Goal: Task Accomplishment & Management: Complete application form

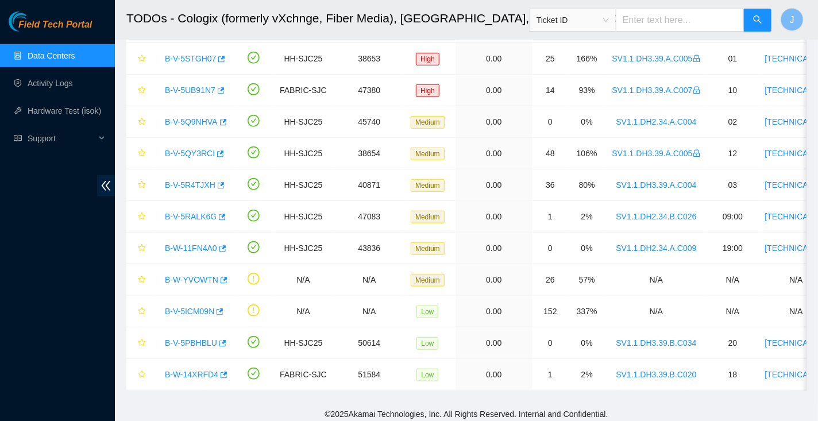
scroll to position [292, 0]
click at [67, 55] on link "Data Centers" at bounding box center [51, 55] width 47 height 9
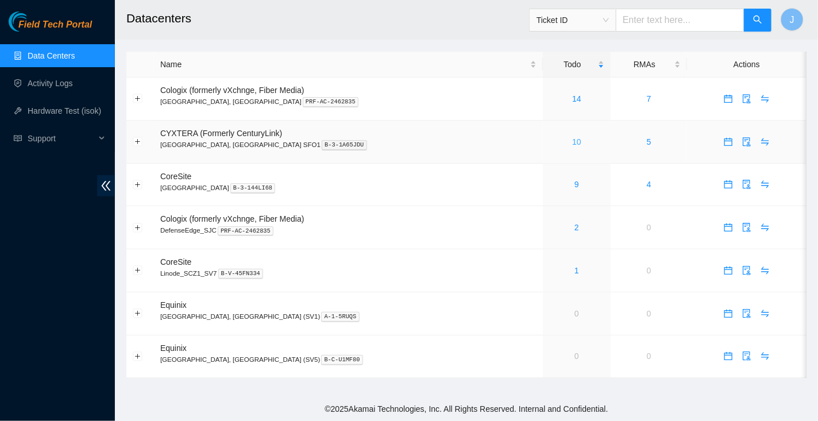
click at [572, 142] on link "10" at bounding box center [576, 141] width 9 height 9
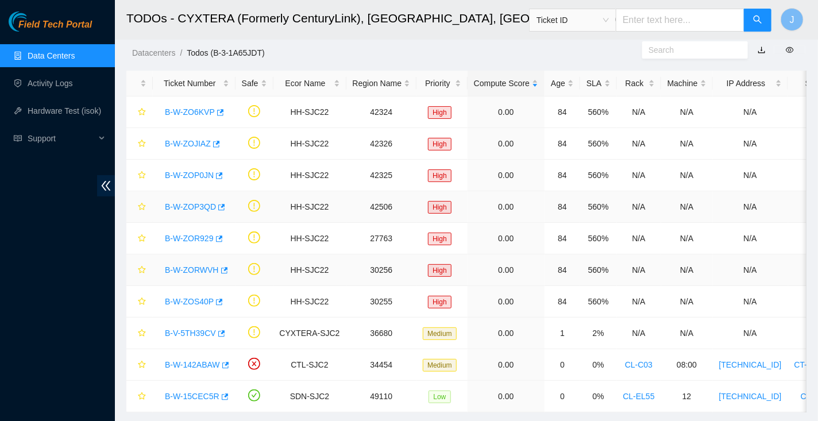
scroll to position [22, 0]
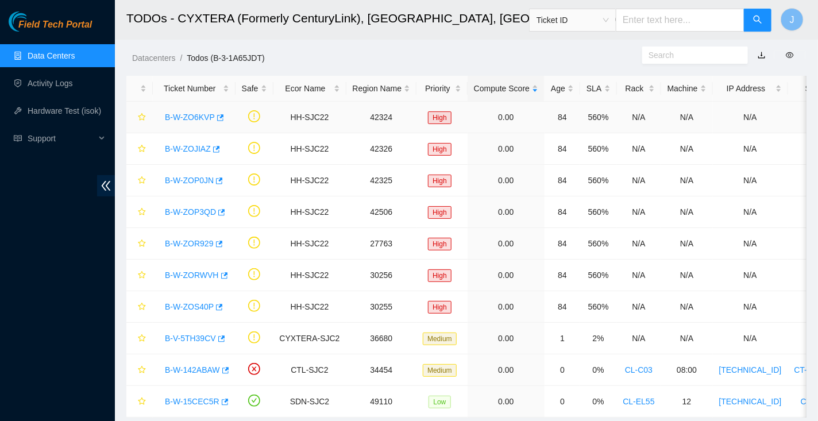
click at [176, 117] on link "B-W-ZO6KVP" at bounding box center [190, 117] width 50 height 9
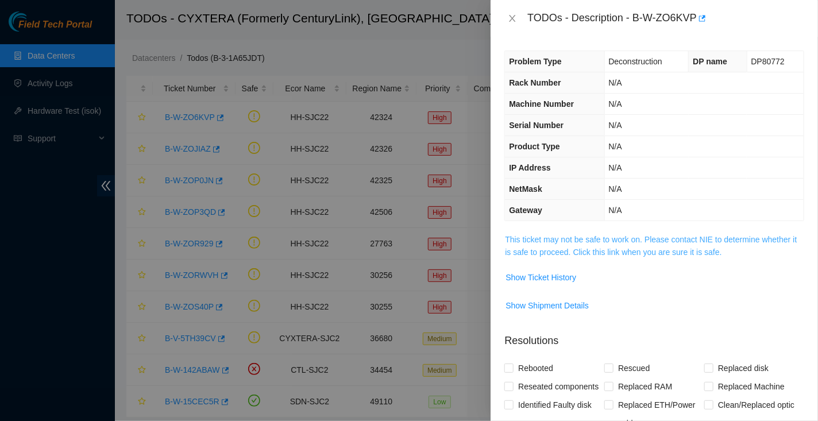
click at [534, 241] on link "This ticket may not be safe to work on. Please contact NIE to determine whether…" at bounding box center [651, 246] width 292 height 22
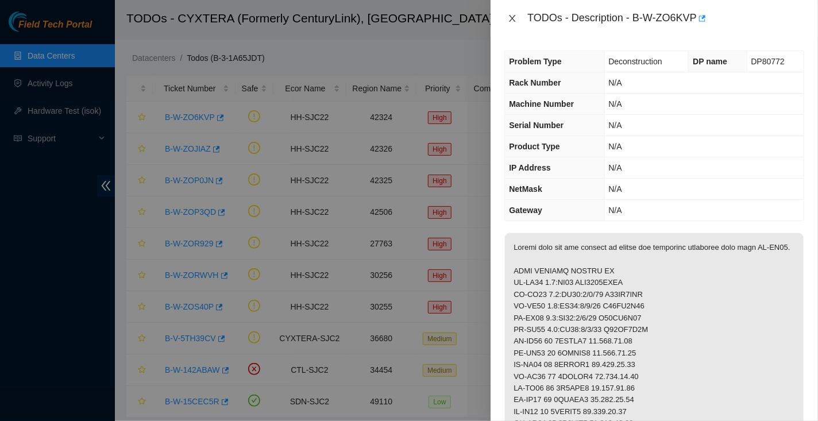
click at [515, 21] on icon "close" at bounding box center [512, 18] width 6 height 7
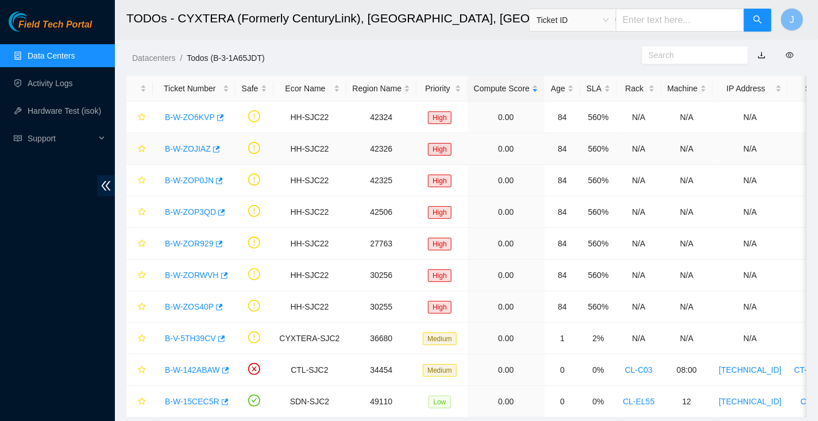
click at [195, 155] on div "B-W-ZOJIAZ" at bounding box center [194, 149] width 70 height 18
click at [195, 148] on link "B-W-ZOJIAZ" at bounding box center [188, 148] width 46 height 9
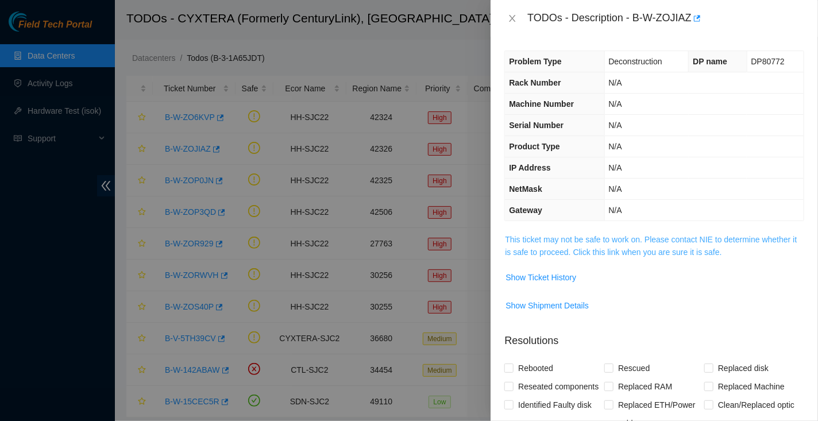
click at [540, 239] on link "This ticket may not be safe to work on. Please contact NIE to determine whether…" at bounding box center [651, 246] width 292 height 22
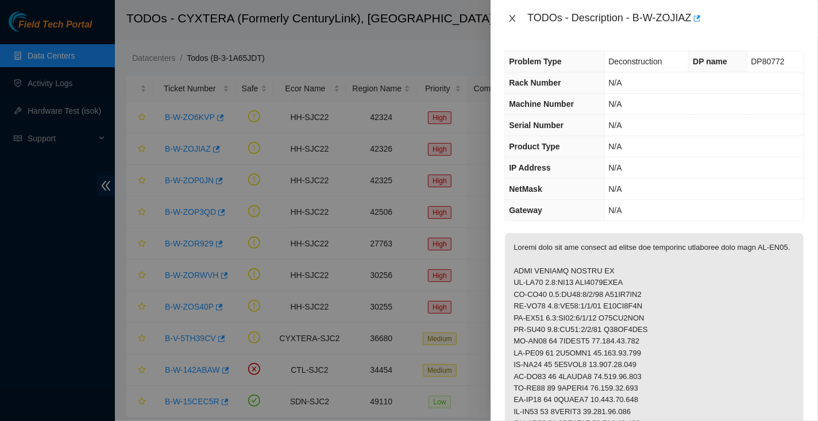
click at [511, 16] on icon "close" at bounding box center [512, 18] width 6 height 7
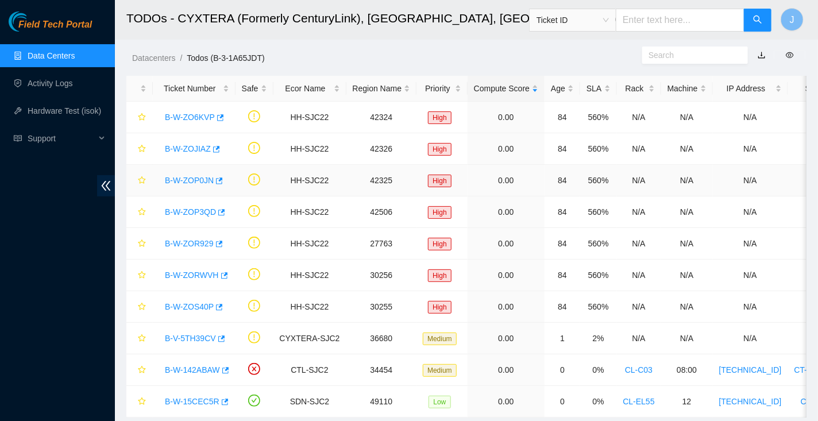
click at [194, 179] on link "B-W-ZOP0JN" at bounding box center [189, 180] width 49 height 9
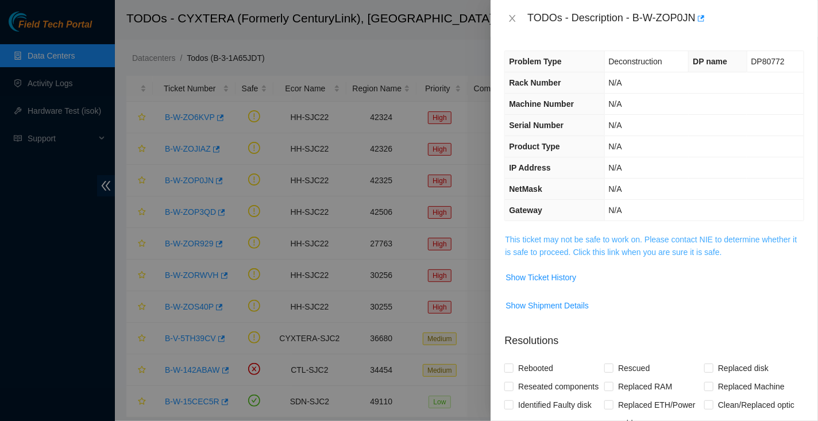
click at [577, 235] on link "This ticket may not be safe to work on. Please contact NIE to determine whether…" at bounding box center [651, 246] width 292 height 22
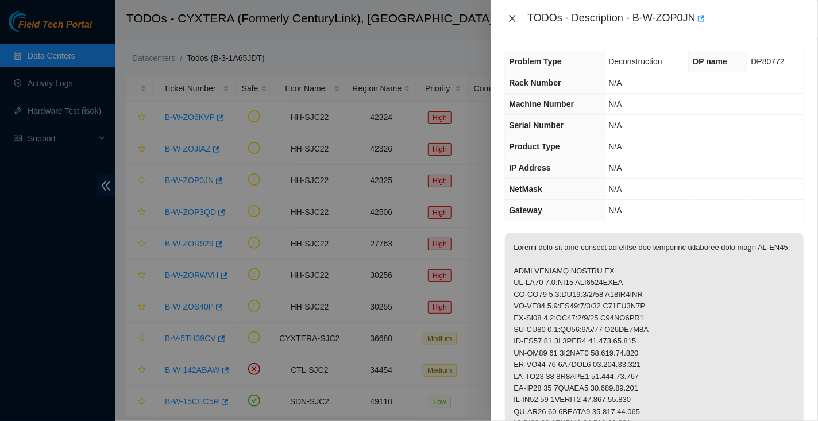
click at [513, 20] on icon "close" at bounding box center [512, 18] width 9 height 9
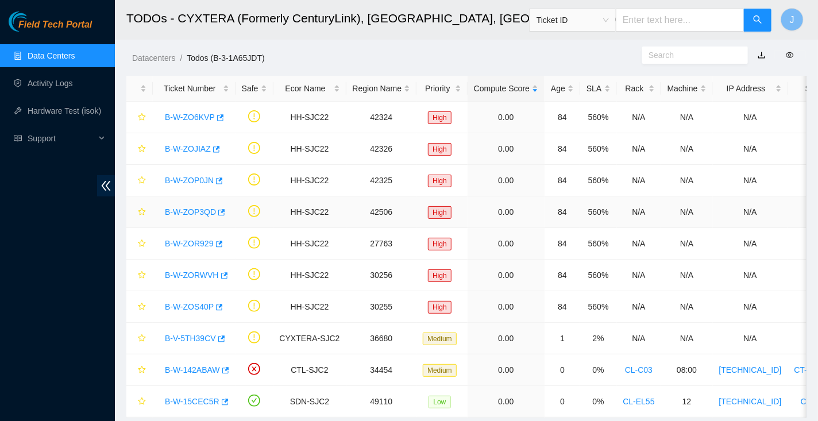
click at [185, 214] on link "B-W-ZOP3QD" at bounding box center [190, 211] width 51 height 9
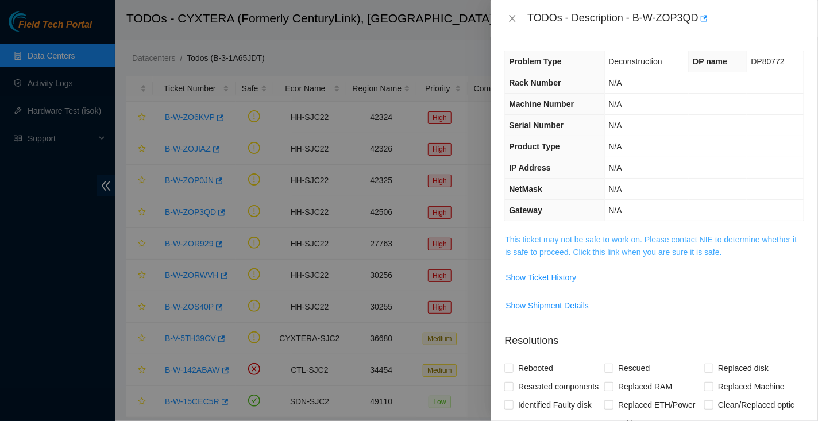
click at [550, 249] on link "This ticket may not be safe to work on. Please contact NIE to determine whether…" at bounding box center [651, 246] width 292 height 22
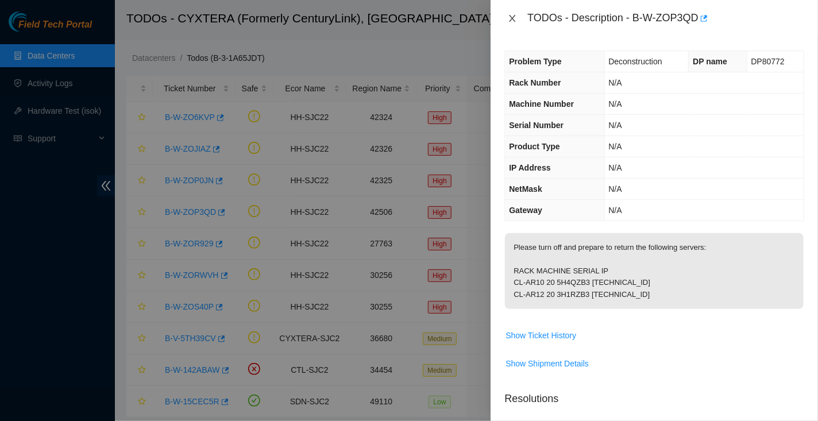
click at [508, 18] on icon "close" at bounding box center [512, 18] width 9 height 9
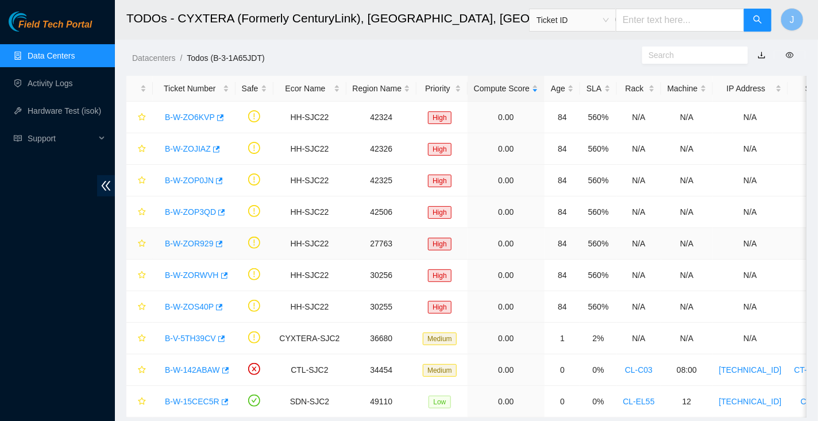
click at [202, 243] on link "B-W-ZOR929" at bounding box center [189, 243] width 49 height 9
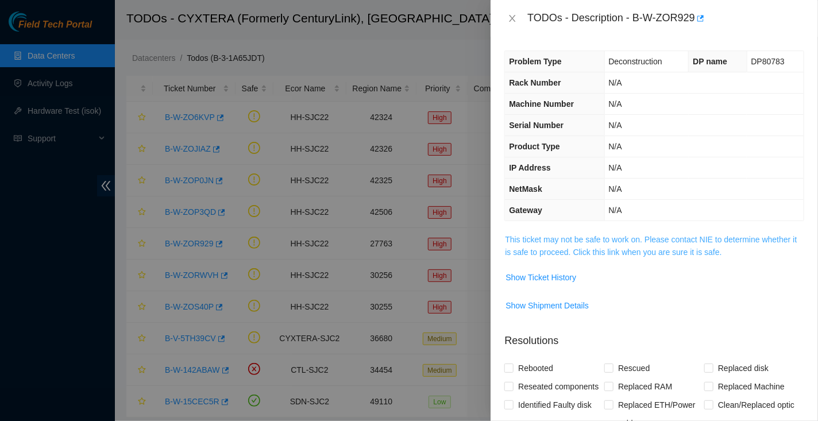
click at [574, 239] on link "This ticket may not be safe to work on. Please contact NIE to determine whether…" at bounding box center [651, 246] width 292 height 22
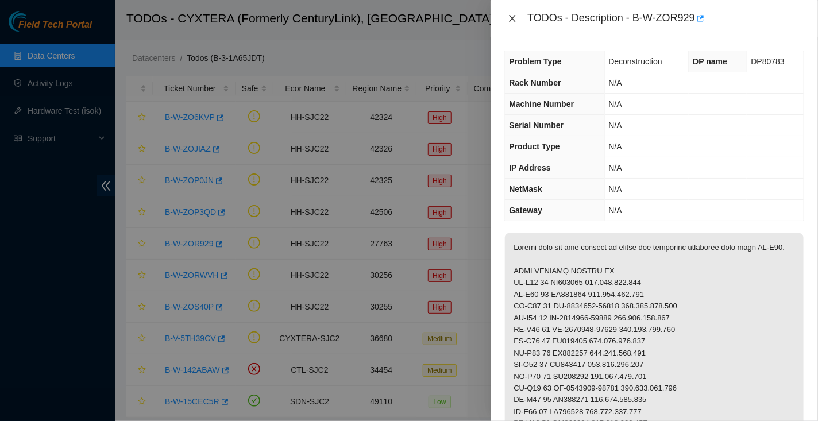
click at [514, 20] on icon "close" at bounding box center [512, 18] width 6 height 7
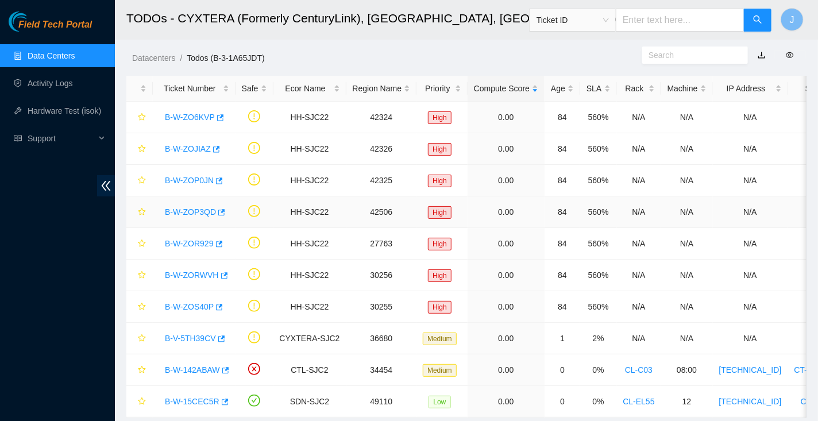
click at [208, 211] on link "B-W-ZOP3QD" at bounding box center [190, 211] width 51 height 9
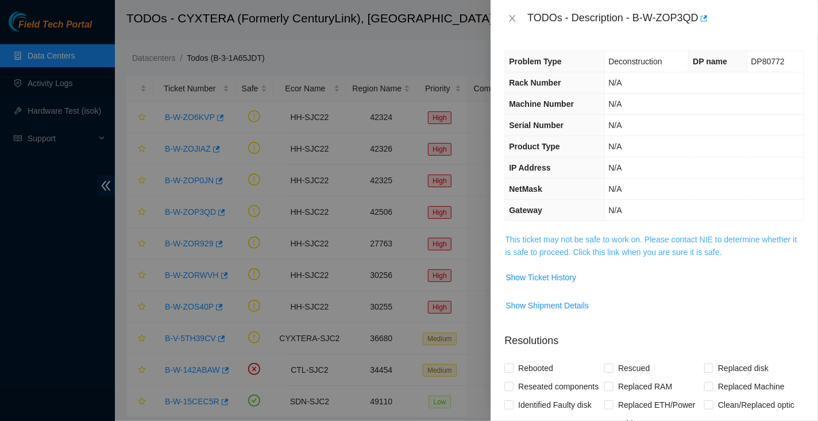
click at [547, 239] on link "This ticket may not be safe to work on. Please contact NIE to determine whether…" at bounding box center [651, 246] width 292 height 22
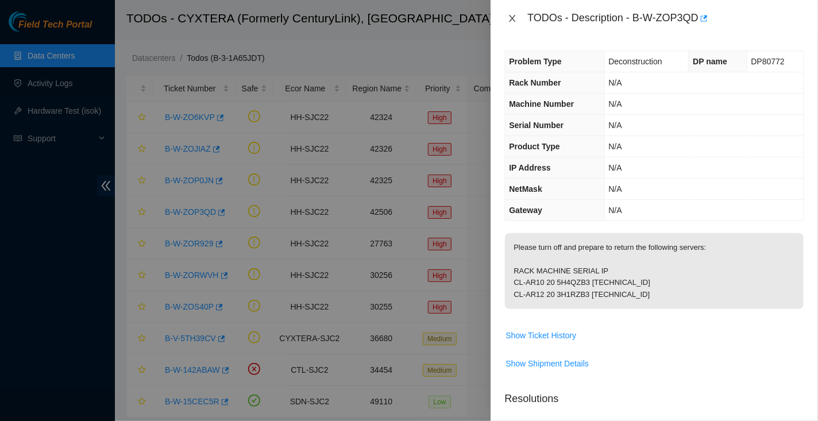
click at [513, 16] on icon "close" at bounding box center [512, 18] width 9 height 9
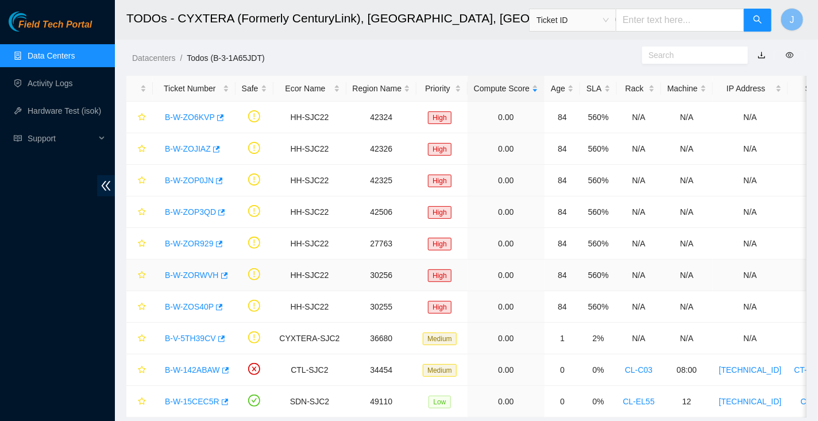
click at [195, 278] on div "B-W-ZORWVH" at bounding box center [194, 275] width 70 height 18
click at [195, 273] on link "B-W-ZORWVH" at bounding box center [192, 274] width 54 height 9
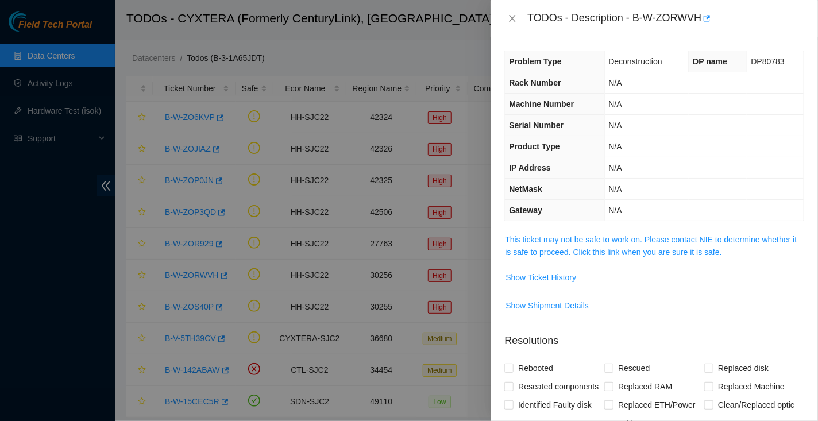
click at [524, 242] on span "This ticket may not be safe to work on. Please contact NIE to determine whether…" at bounding box center [654, 245] width 299 height 25
click at [525, 241] on link "This ticket may not be safe to work on. Please contact NIE to determine whether…" at bounding box center [651, 246] width 292 height 22
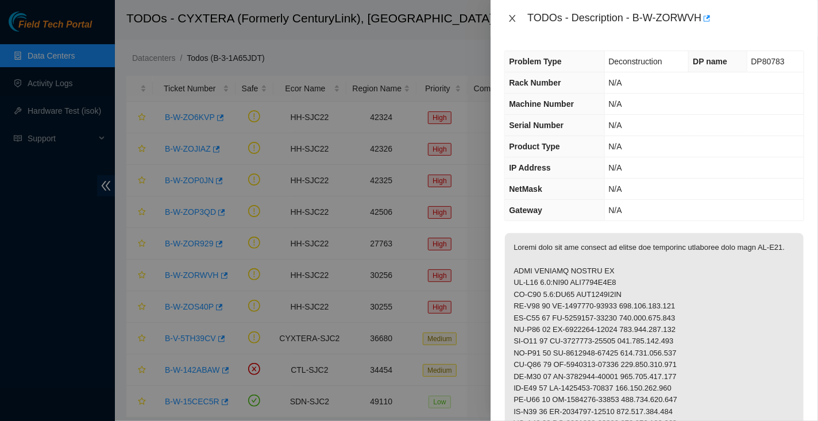
click at [509, 14] on icon "close" at bounding box center [512, 18] width 9 height 9
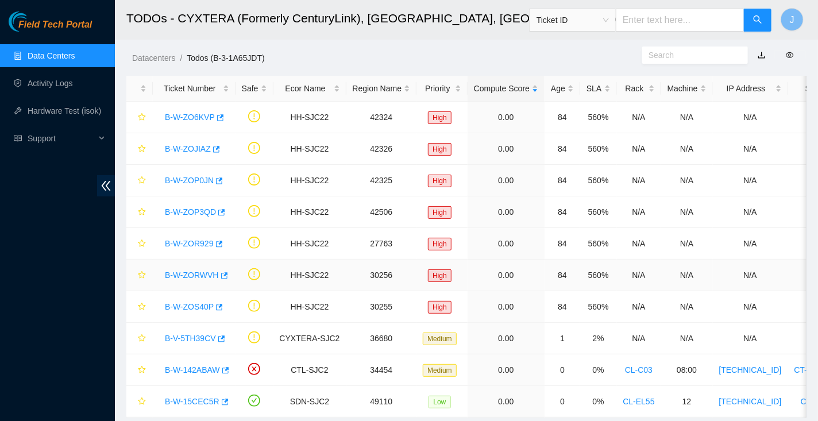
click at [176, 275] on link "B-W-ZORWVH" at bounding box center [192, 274] width 54 height 9
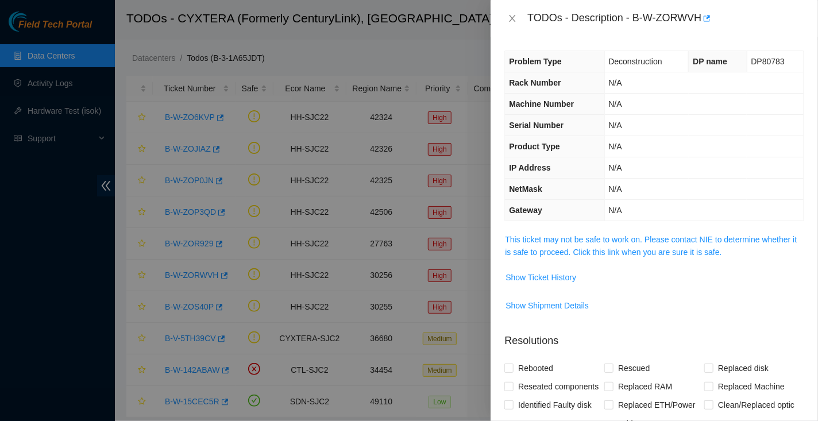
click at [508, 26] on div "TODOs - Description - B-W-ZORWVH" at bounding box center [654, 18] width 300 height 18
click at [512, 16] on icon "close" at bounding box center [512, 18] width 9 height 9
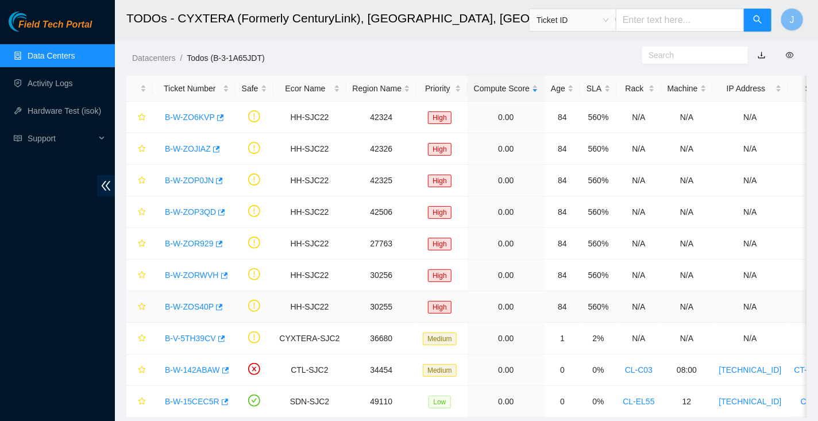
click at [169, 312] on div "B-W-ZOS40P" at bounding box center [194, 306] width 70 height 18
click at [169, 309] on div "B-W-ZOS40P" at bounding box center [194, 306] width 70 height 18
click at [170, 302] on link "B-W-ZOS40P" at bounding box center [189, 306] width 49 height 9
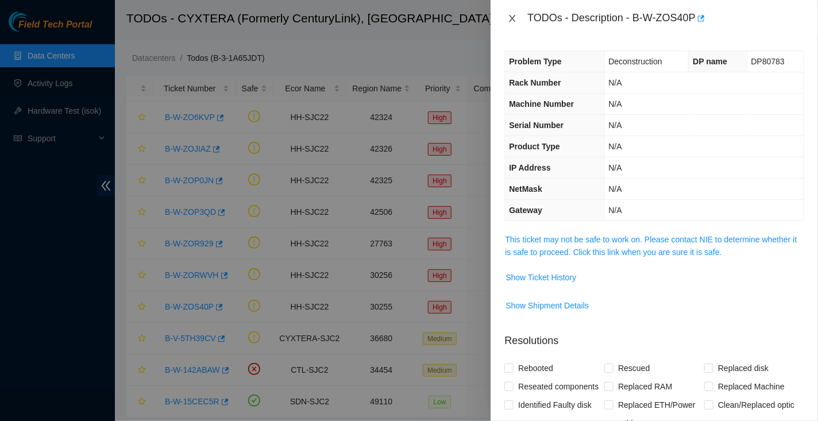
click at [511, 18] on icon "close" at bounding box center [512, 18] width 9 height 9
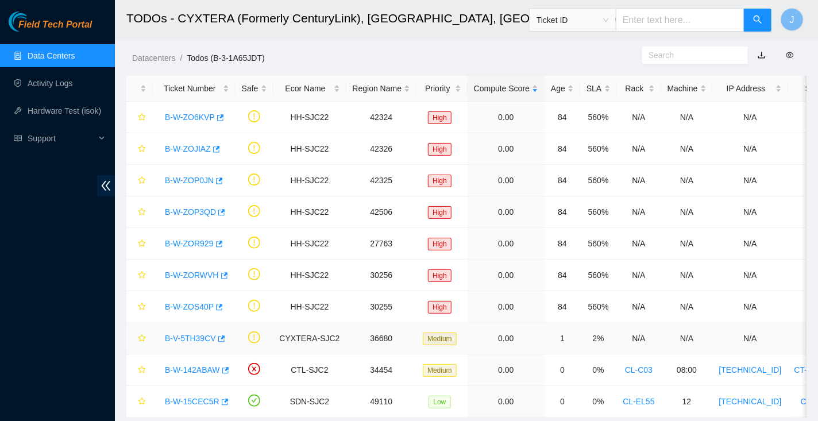
click at [177, 336] on link "B-V-5TH39CV" at bounding box center [190, 338] width 51 height 9
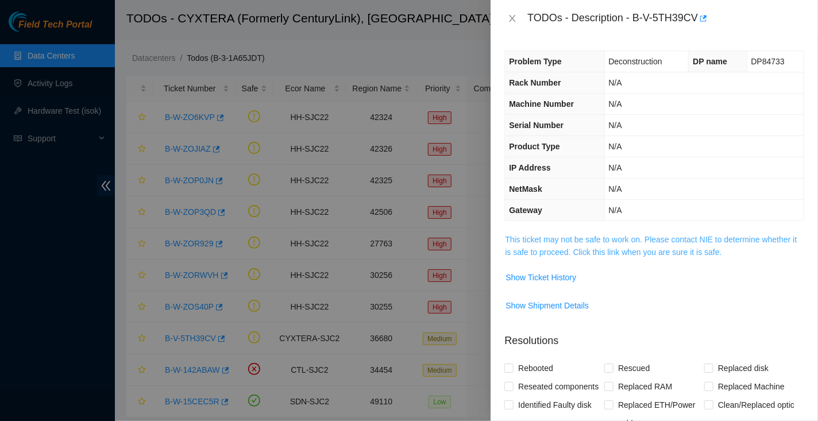
click at [548, 235] on link "This ticket may not be safe to work on. Please contact NIE to determine whether…" at bounding box center [651, 246] width 292 height 22
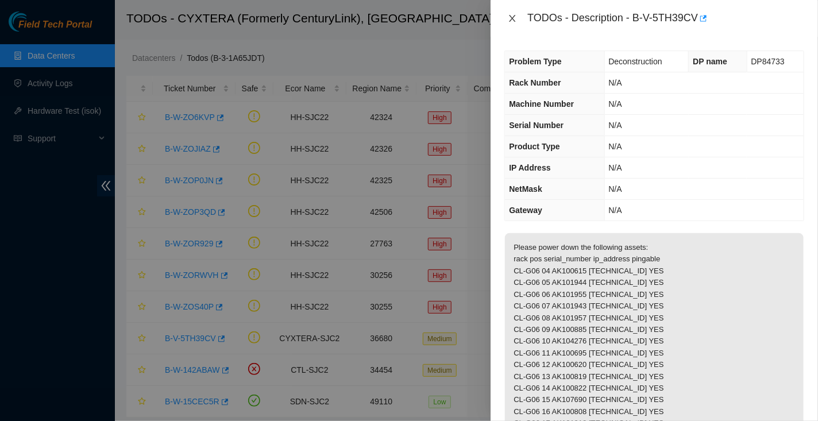
click at [509, 22] on icon "close" at bounding box center [512, 18] width 9 height 9
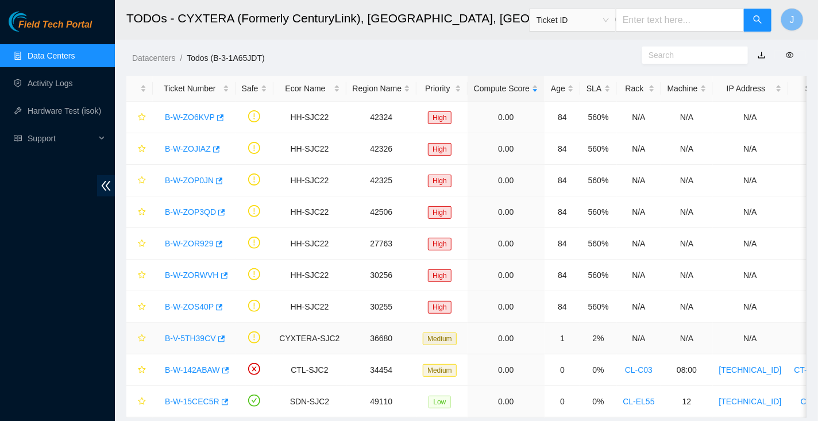
click at [191, 334] on link "B-V-5TH39CV" at bounding box center [190, 338] width 51 height 9
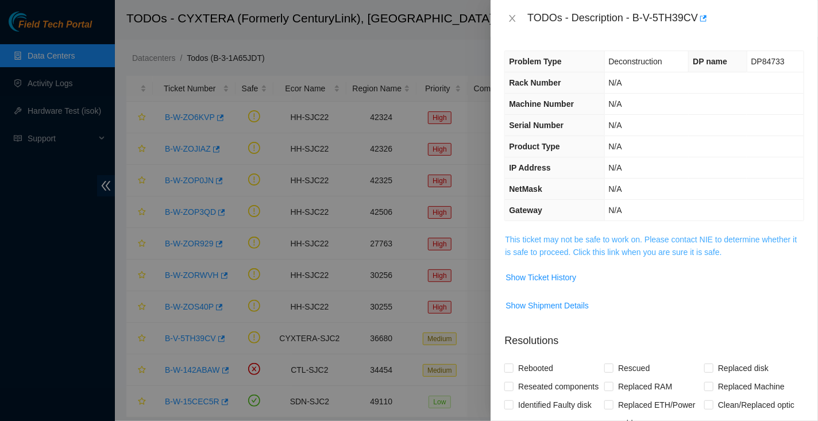
click at [523, 239] on link "This ticket may not be safe to work on. Please contact NIE to determine whether…" at bounding box center [651, 246] width 292 height 22
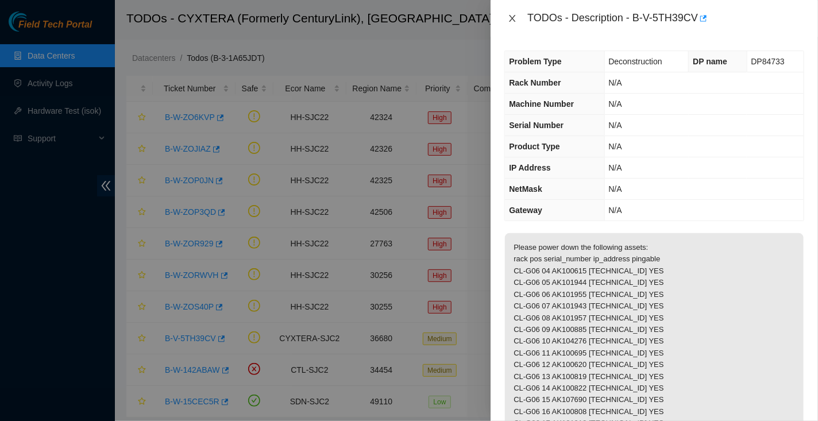
click at [513, 21] on icon "close" at bounding box center [512, 18] width 9 height 9
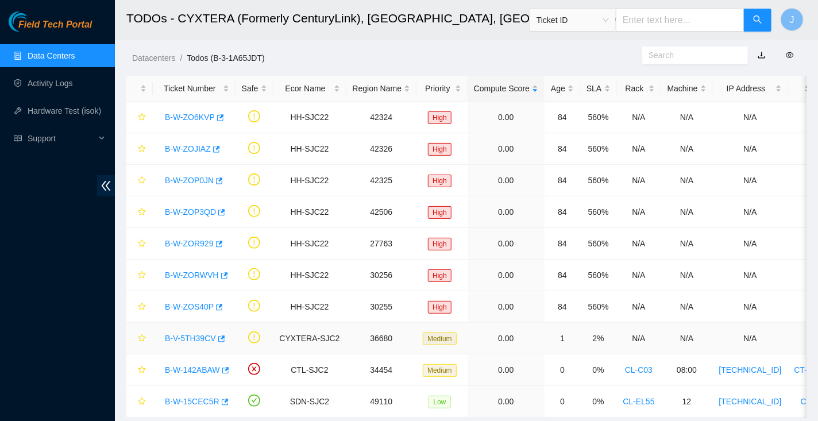
click at [169, 335] on link "B-V-5TH39CV" at bounding box center [190, 338] width 51 height 9
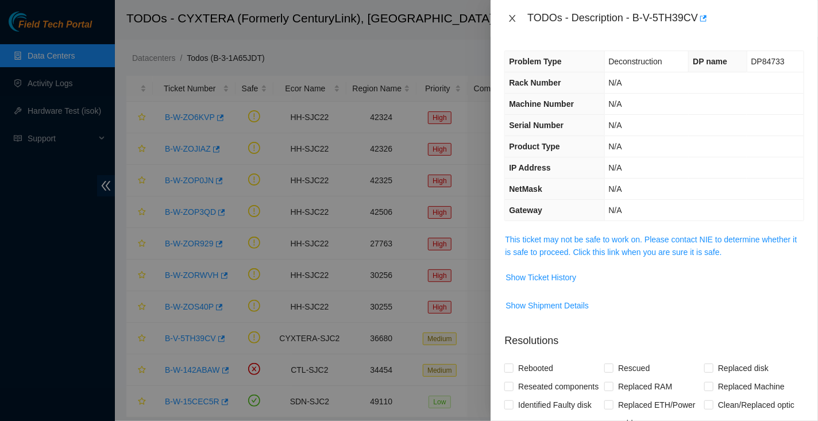
click at [512, 17] on icon "close" at bounding box center [512, 18] width 6 height 7
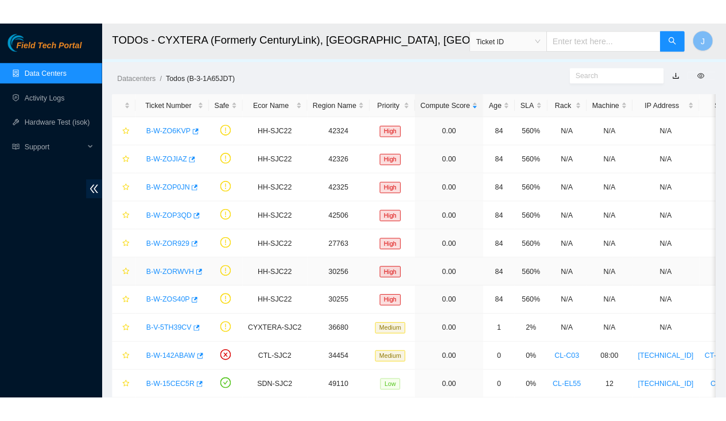
scroll to position [51, 0]
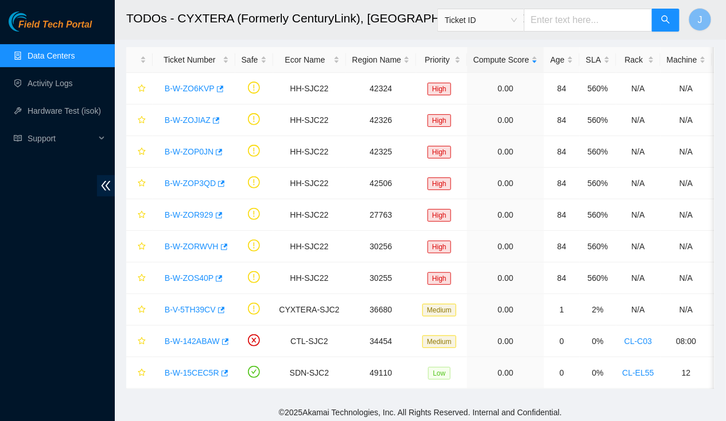
click at [72, 57] on link "Data Centers" at bounding box center [51, 55] width 47 height 9
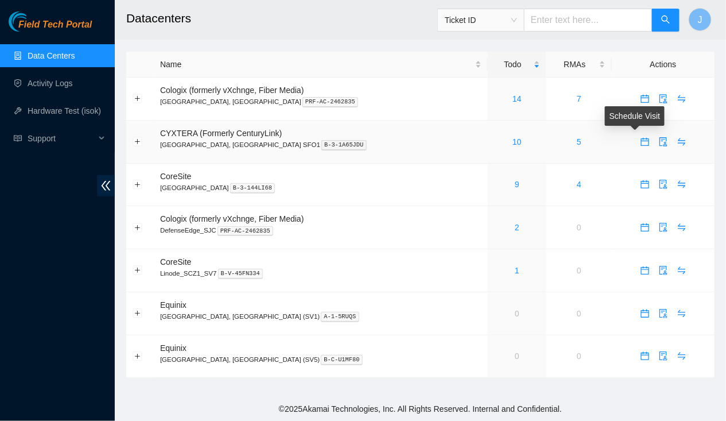
click at [641, 140] on icon "calendar" at bounding box center [645, 141] width 8 height 8
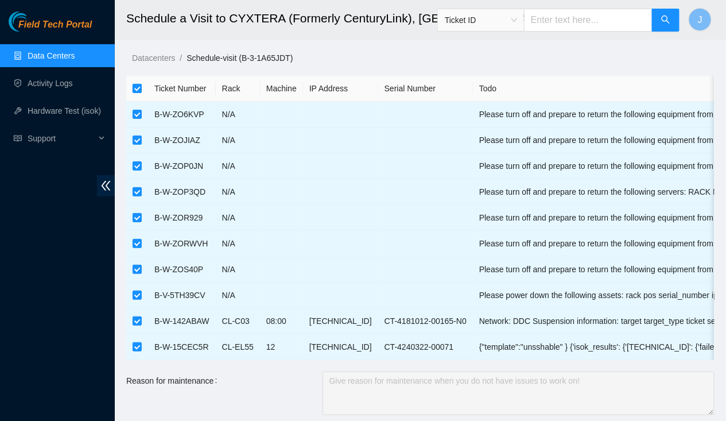
click at [138, 88] on input "checkbox" at bounding box center [137, 88] width 9 height 9
checkbox input "false"
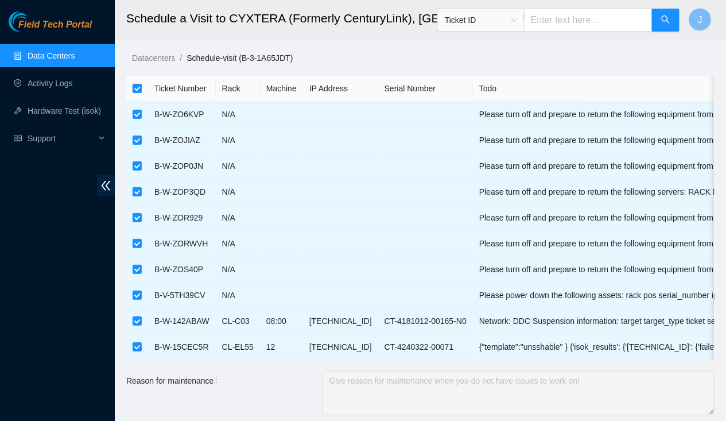
checkbox input "false"
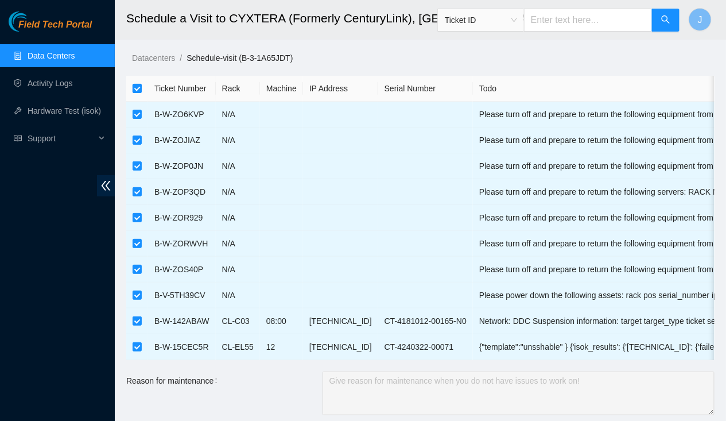
checkbox input "false"
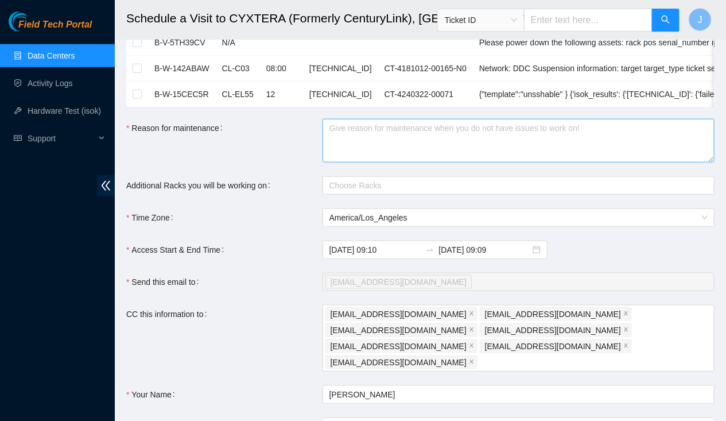
scroll to position [253, 0]
click at [377, 114] on form "Ticket Number Rack Machine IP Address Serial Number Todo B-W-ZO6KVP N/A Please …" at bounding box center [420, 161] width 589 height 677
click at [373, 130] on textarea "Reason for maintenance" at bounding box center [519, 140] width 392 height 44
paste textarea "DP76870"
type textarea "DP76870"
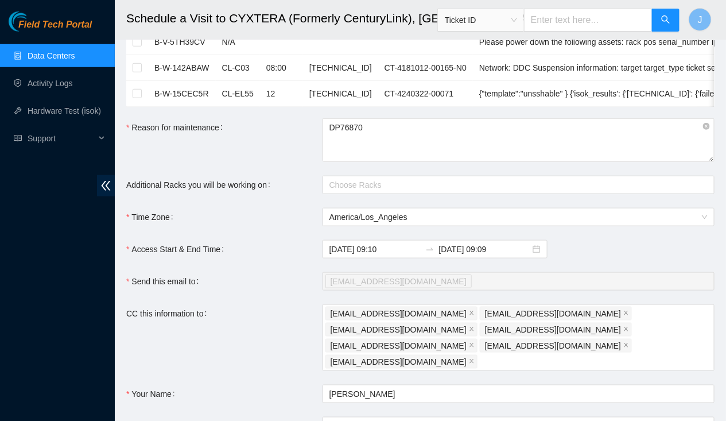
click at [296, 142] on div "Reason for maintenance" at bounding box center [224, 140] width 196 height 44
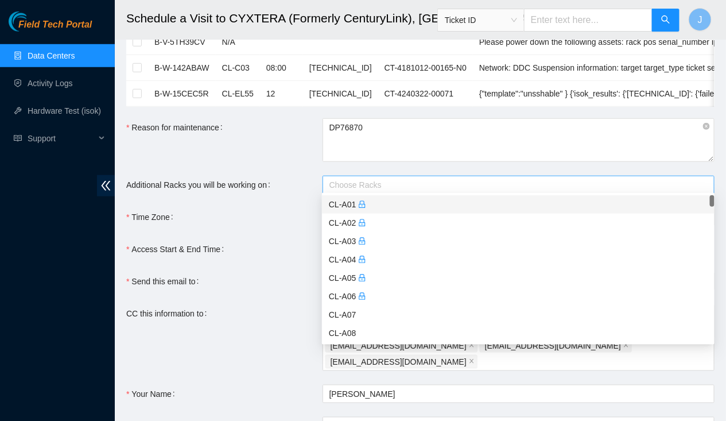
click at [343, 183] on div at bounding box center [513, 185] width 375 height 14
type input "CL-B01"
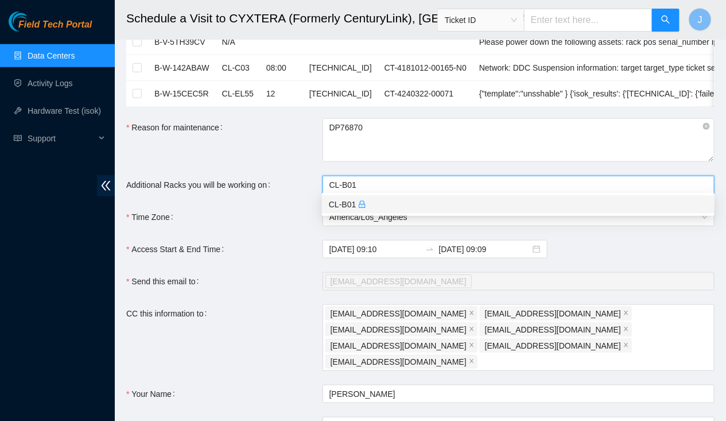
click at [344, 207] on div "CL-B01" at bounding box center [518, 204] width 379 height 13
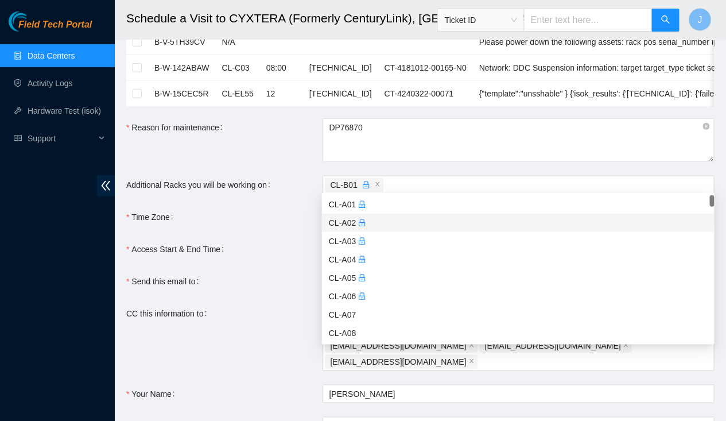
click at [287, 227] on form "Ticket Number Rack Machine IP Address Serial Number Todo B-W-ZO6KVP N/A Please …" at bounding box center [420, 161] width 589 height 677
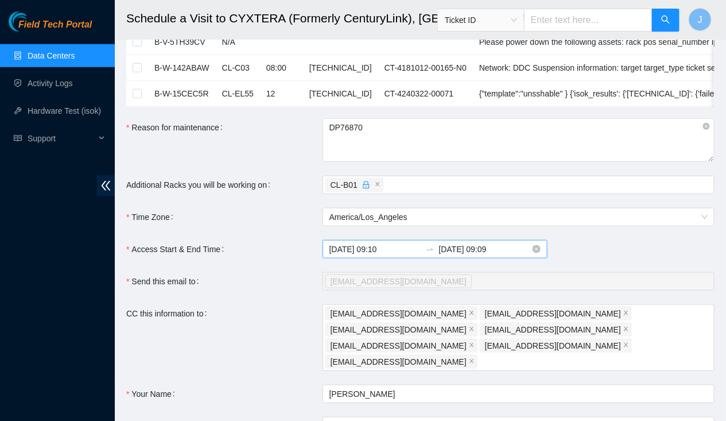
click at [347, 246] on input "2025-09-03 09:10" at bounding box center [375, 249] width 91 height 13
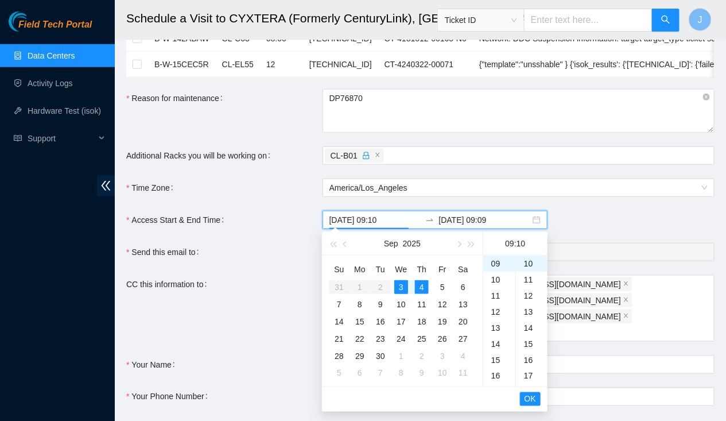
scroll to position [287, 0]
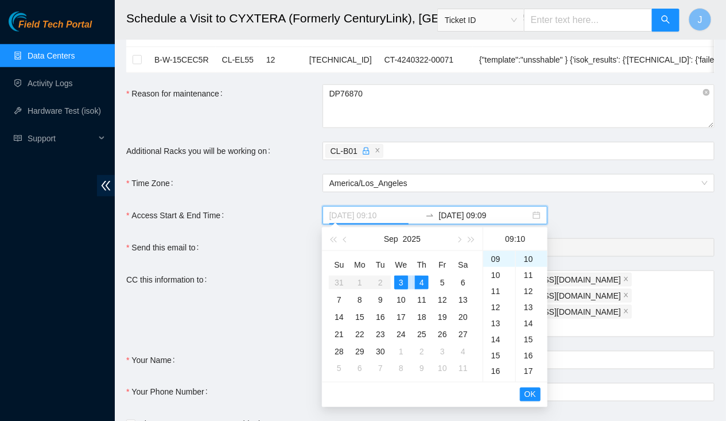
click at [401, 281] on div "3" at bounding box center [402, 283] width 14 height 14
click at [529, 337] on div "15" at bounding box center [532, 339] width 32 height 16
type input "2025-09-03 09:15"
click at [527, 392] on span "OK" at bounding box center [530, 394] width 11 height 13
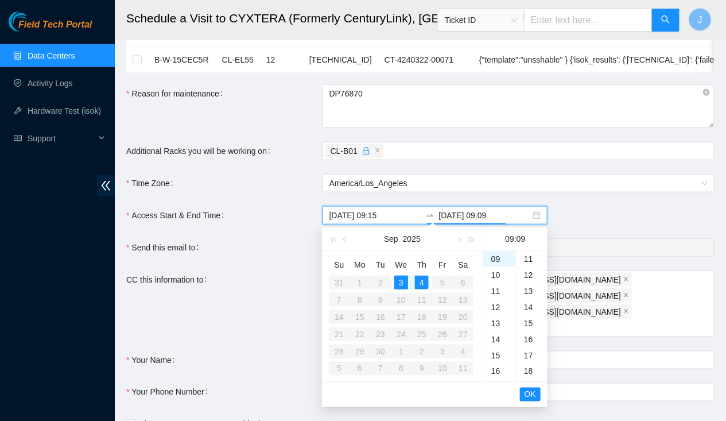
scroll to position [145, 0]
click at [422, 281] on div "4" at bounding box center [422, 283] width 14 height 14
click at [400, 281] on div "3" at bounding box center [402, 283] width 14 height 14
click at [500, 337] on div "16" at bounding box center [500, 334] width 32 height 16
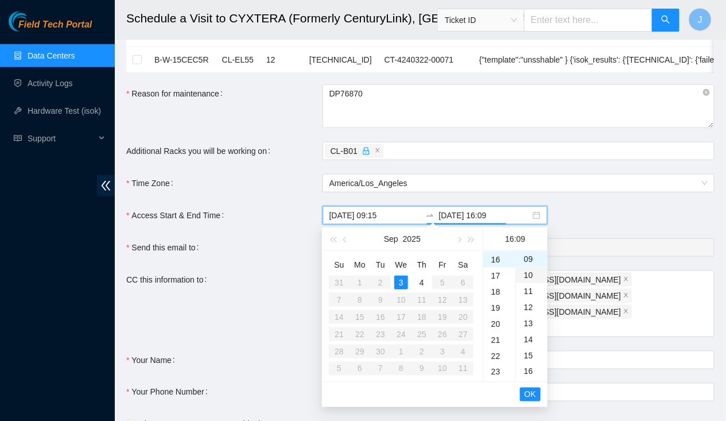
scroll to position [0, 0]
click at [532, 258] on div "00" at bounding box center [532, 259] width 32 height 16
type input "2025-09-03 16:00"
click at [530, 393] on span "OK" at bounding box center [530, 394] width 11 height 13
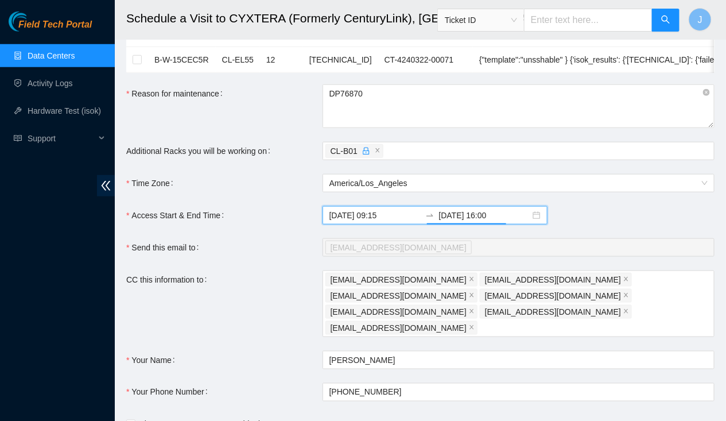
click at [288, 304] on form "Ticket Number Rack Machine IP Address Serial Number Todo B-W-ZO6KVP N/A Please …" at bounding box center [420, 127] width 589 height 677
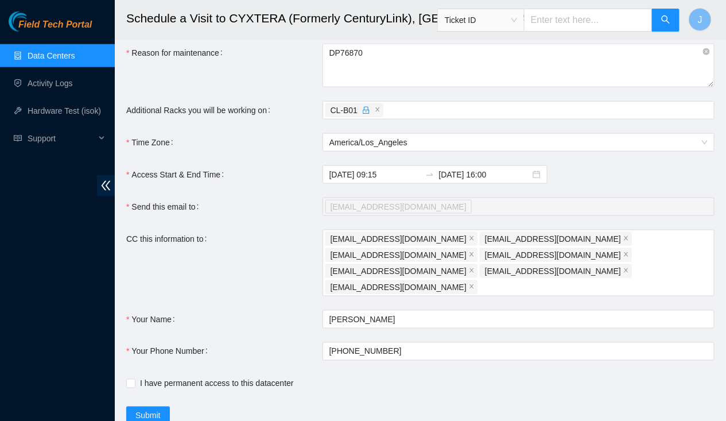
scroll to position [333, 0]
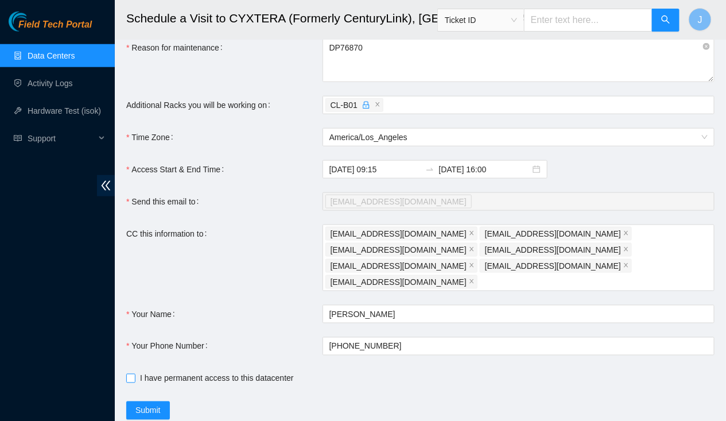
click at [227, 372] on span "I have permanent access to this datacenter" at bounding box center [217, 378] width 163 height 13
click at [134, 374] on input "I have permanent access to this datacenter" at bounding box center [130, 378] width 8 height 8
checkbox input "true"
click at [152, 404] on span "Submit" at bounding box center [148, 410] width 25 height 13
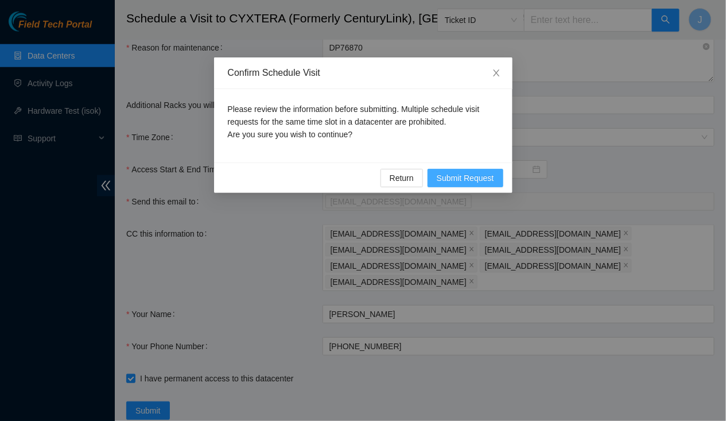
click at [454, 177] on span "Submit Request" at bounding box center [465, 178] width 57 height 13
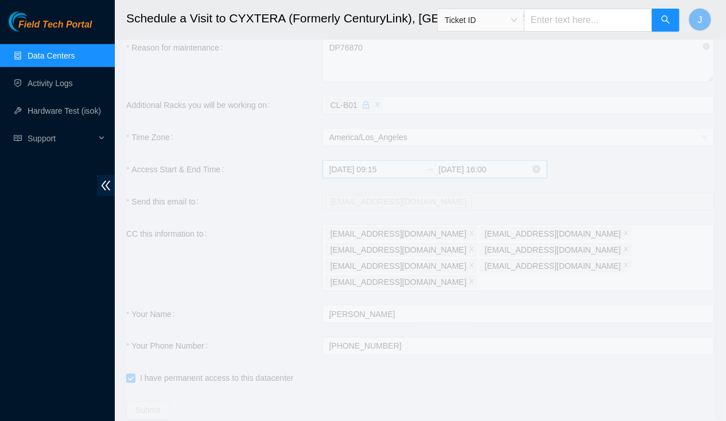
type input "2025-09-03 09:12"
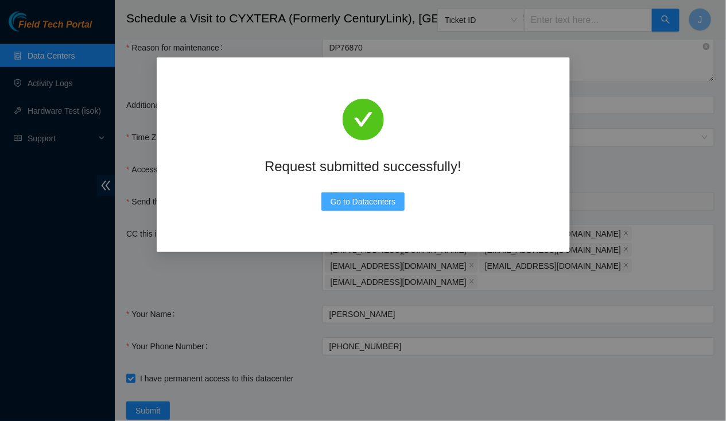
click at [351, 204] on span "Go to Datacenters" at bounding box center [363, 201] width 65 height 13
